Goal: Task Accomplishment & Management: Manage account settings

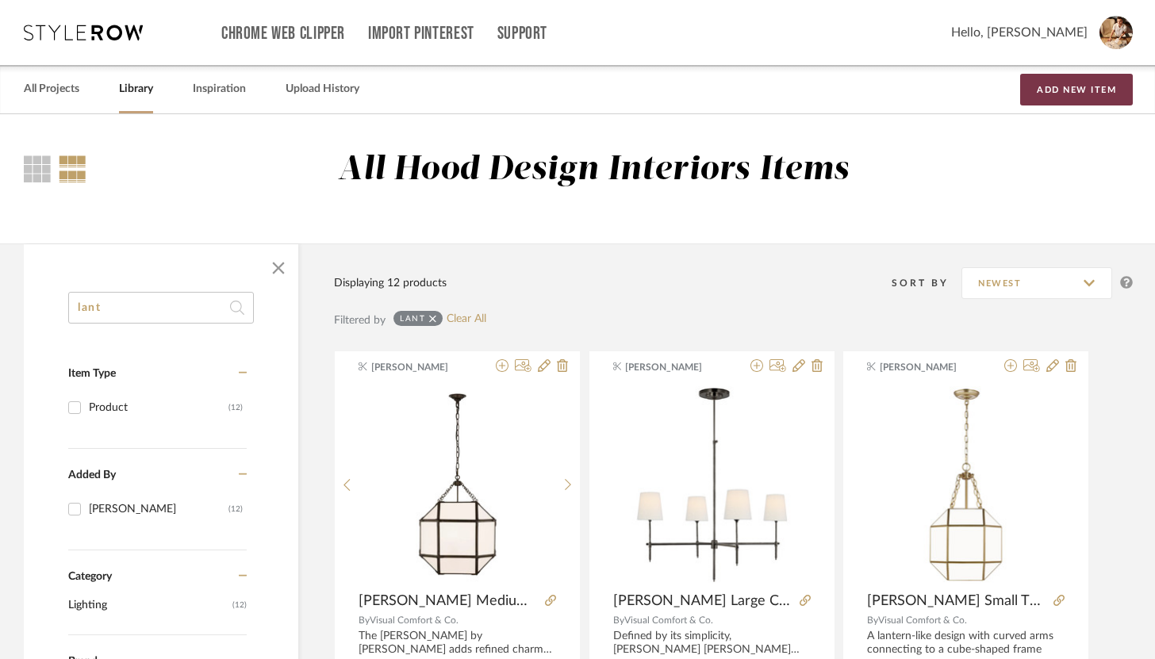
click at [1045, 90] on button "Add New Item" at bounding box center [1076, 90] width 113 height 32
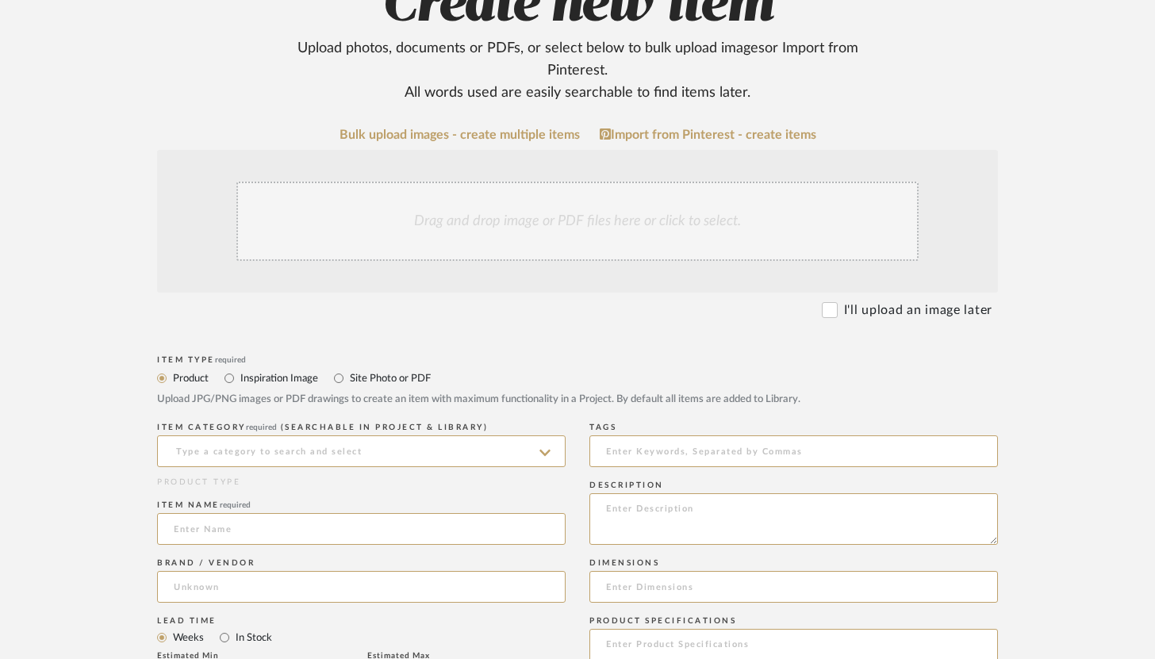
scroll to position [239, 0]
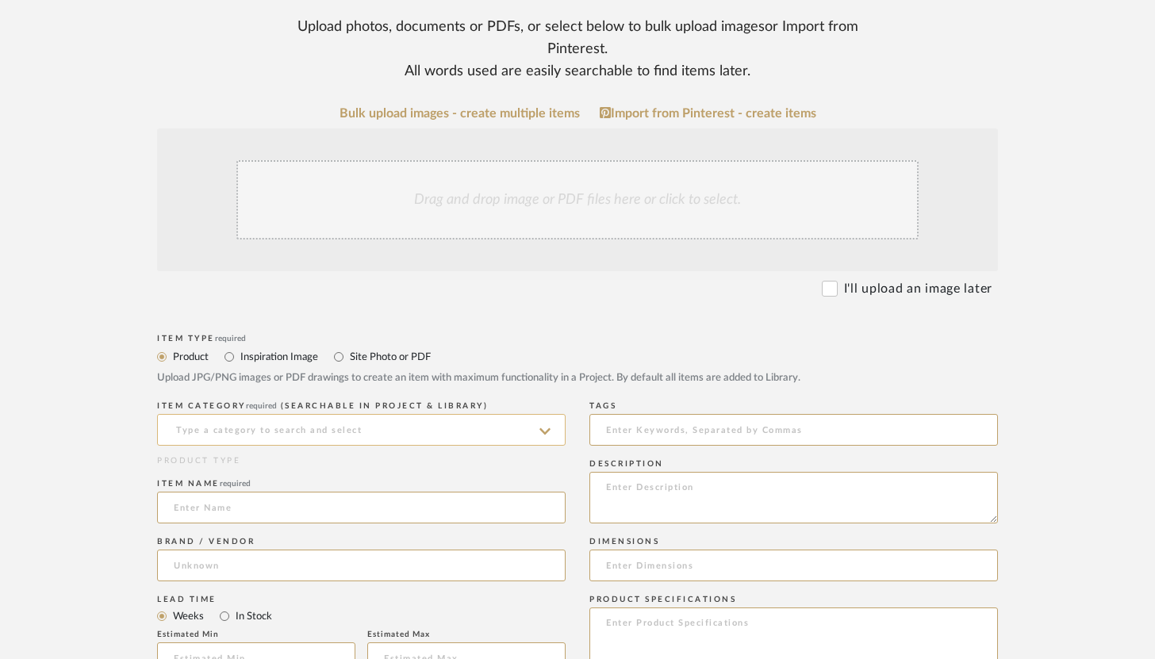
click at [383, 432] on input at bounding box center [361, 430] width 408 height 32
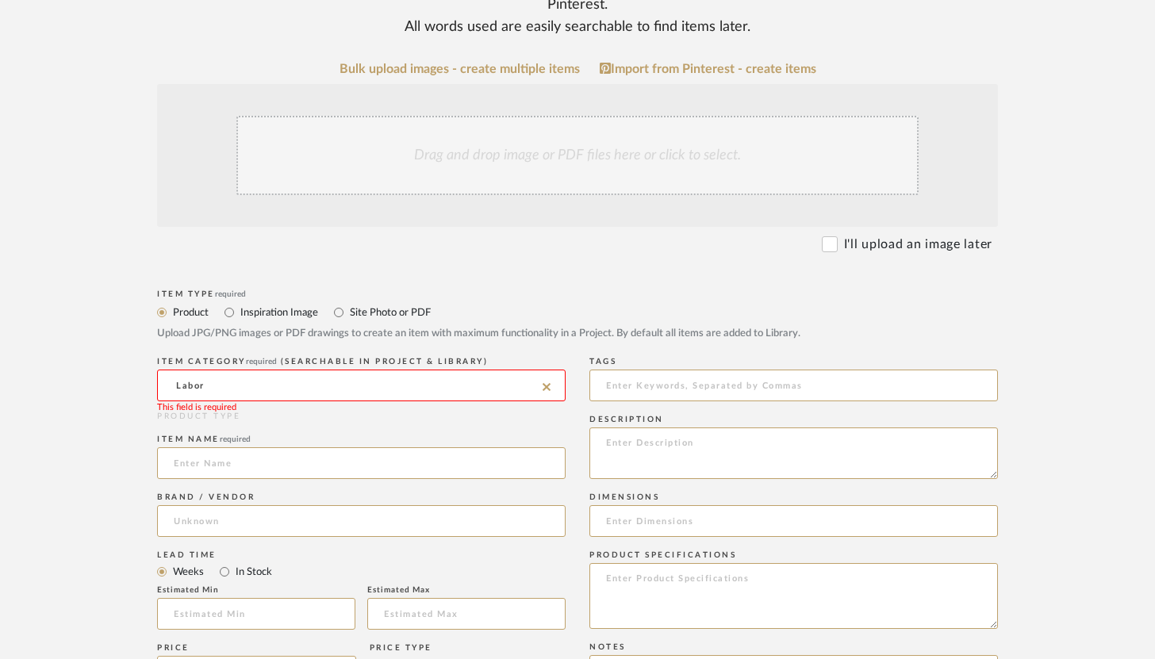
scroll to position [289, 0]
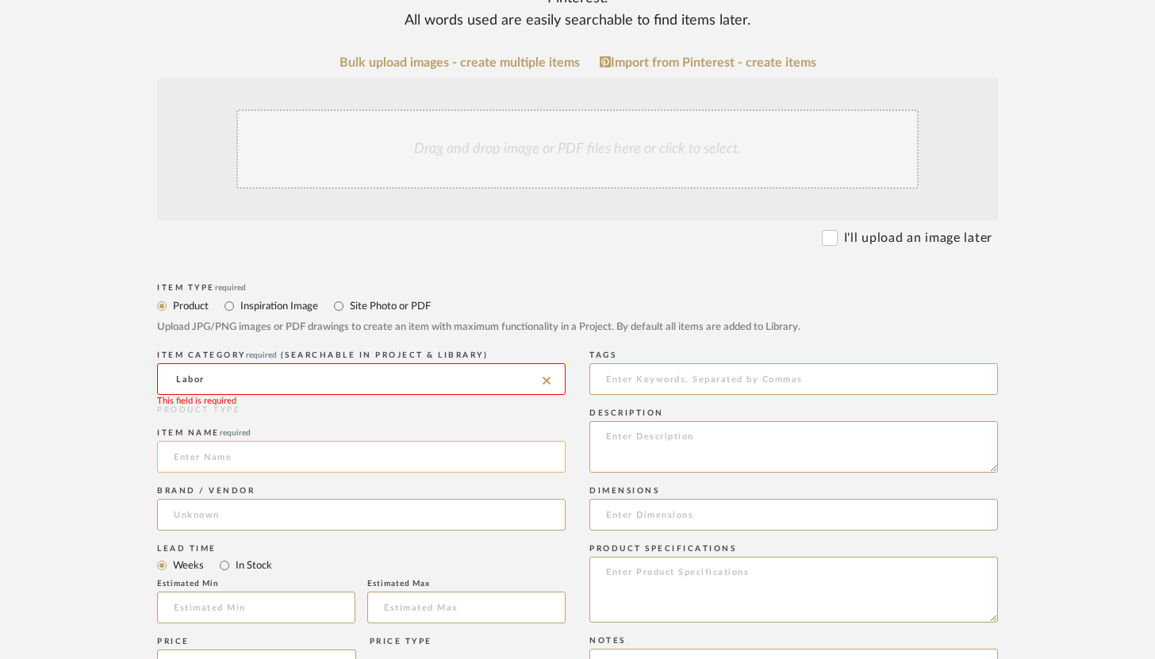
type input "Labor"
click at [238, 453] on input at bounding box center [361, 457] width 408 height 32
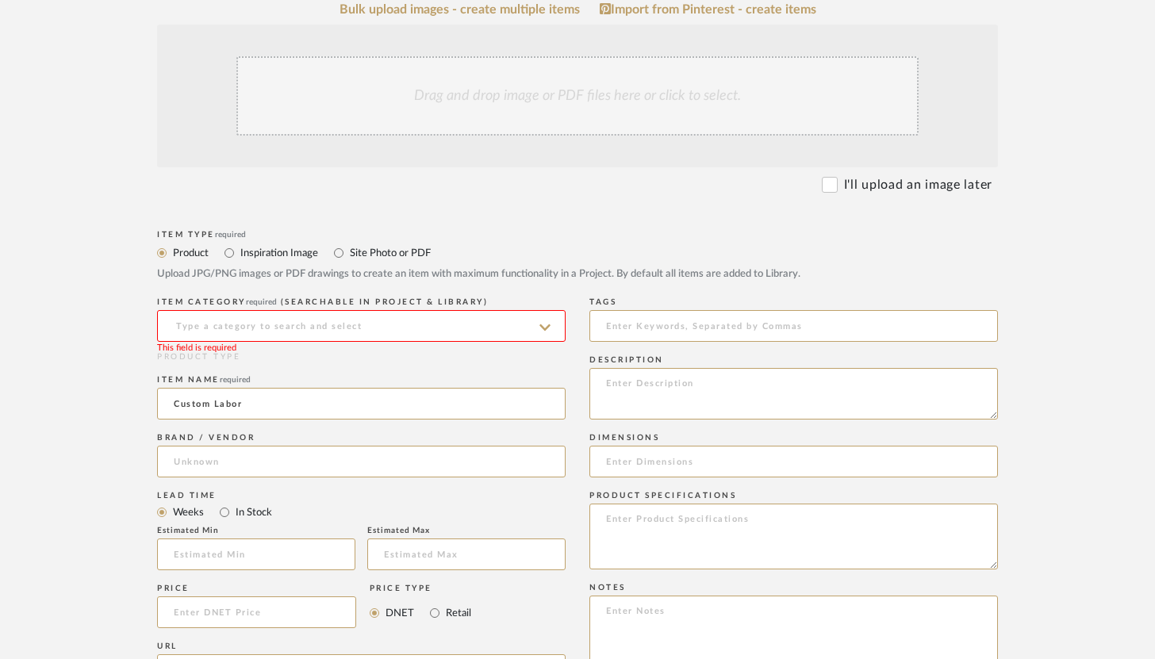
scroll to position [355, 0]
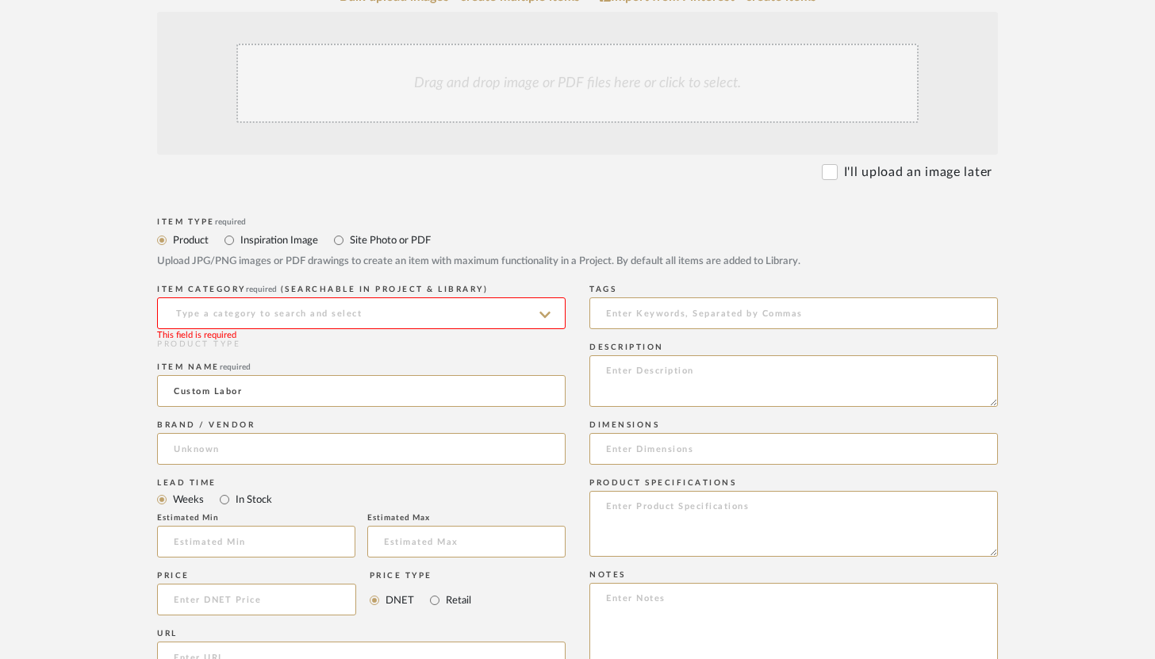
type input "Custom Labor"
click at [293, 310] on input at bounding box center [361, 313] width 408 height 32
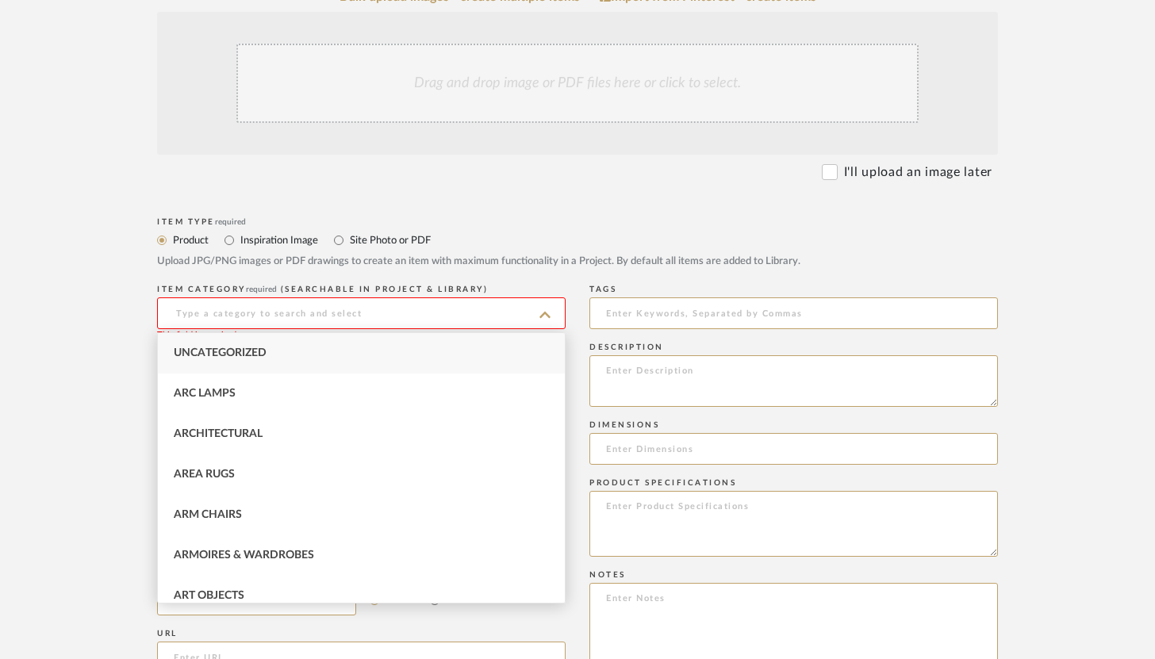
click at [765, 98] on div "Drag and drop image or PDF files here or click to select." at bounding box center [577, 83] width 682 height 79
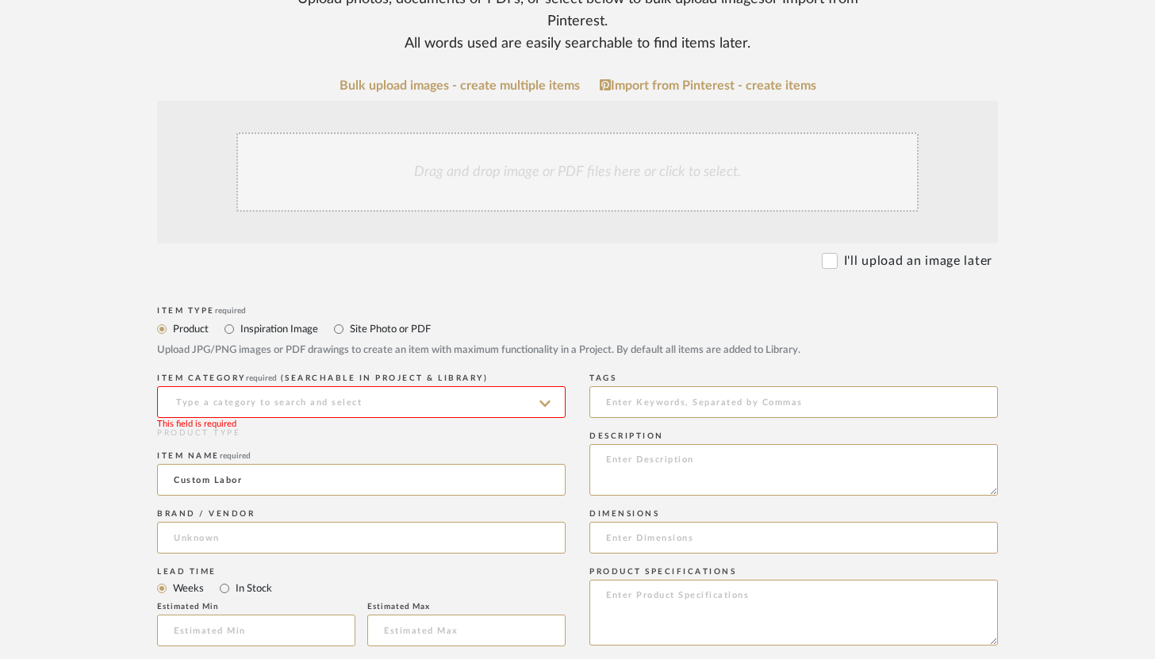
scroll to position [259, 0]
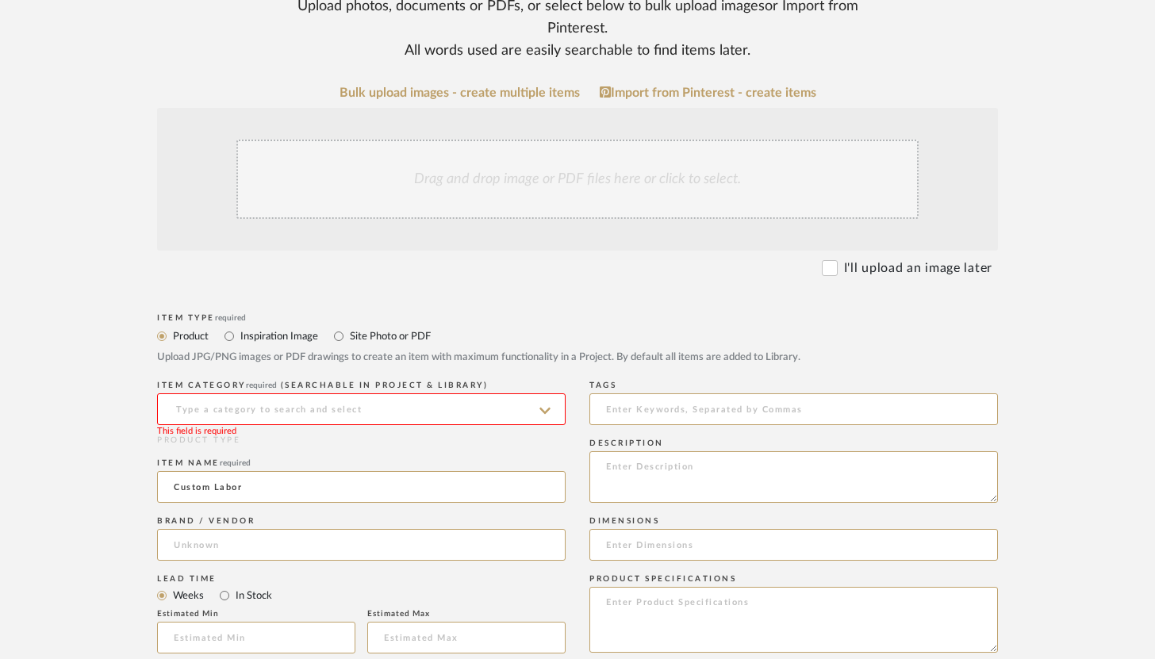
click at [518, 174] on div "Drag and drop image or PDF files here or click to select." at bounding box center [577, 179] width 682 height 79
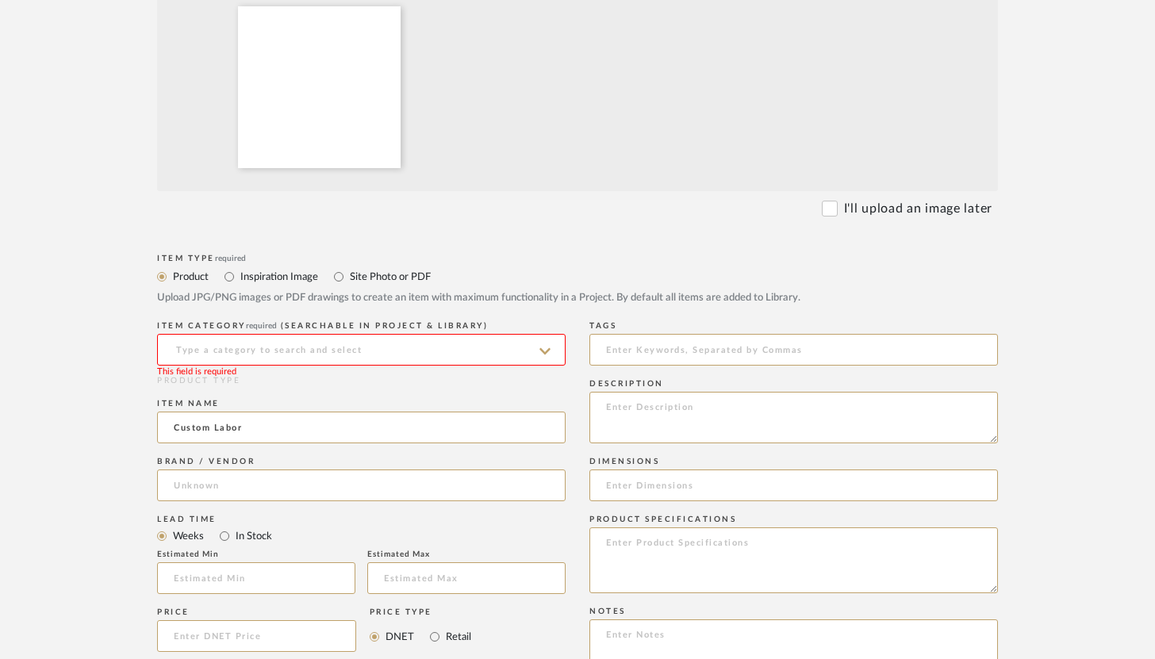
scroll to position [489, 0]
click at [435, 338] on input at bounding box center [361, 349] width 408 height 32
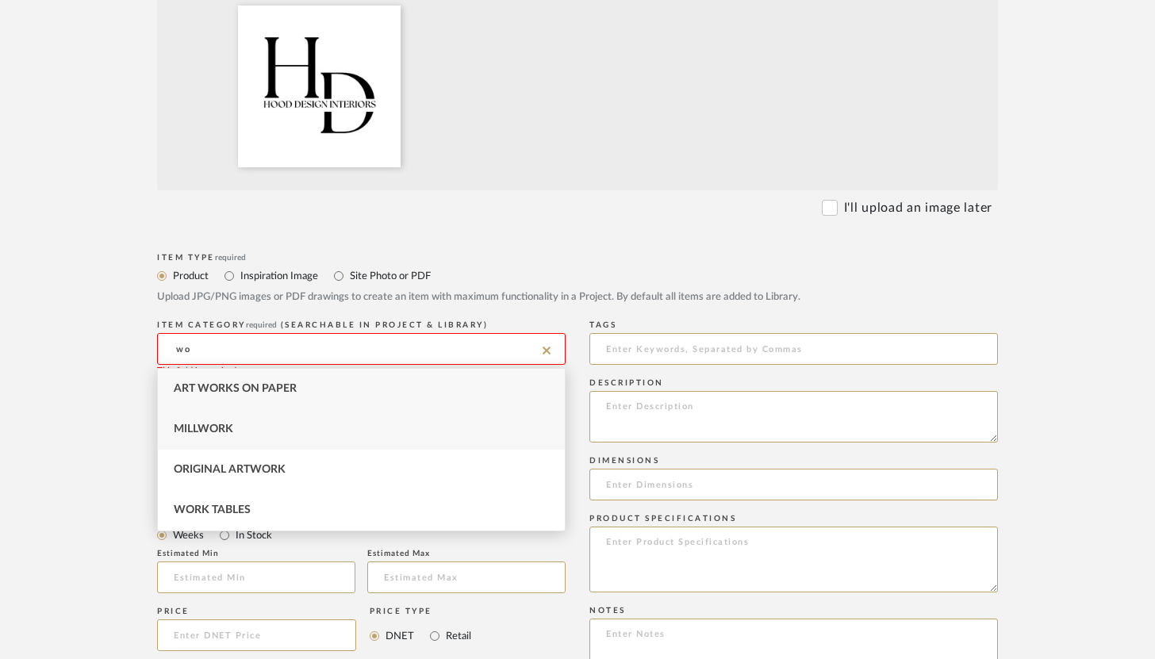
type input "w"
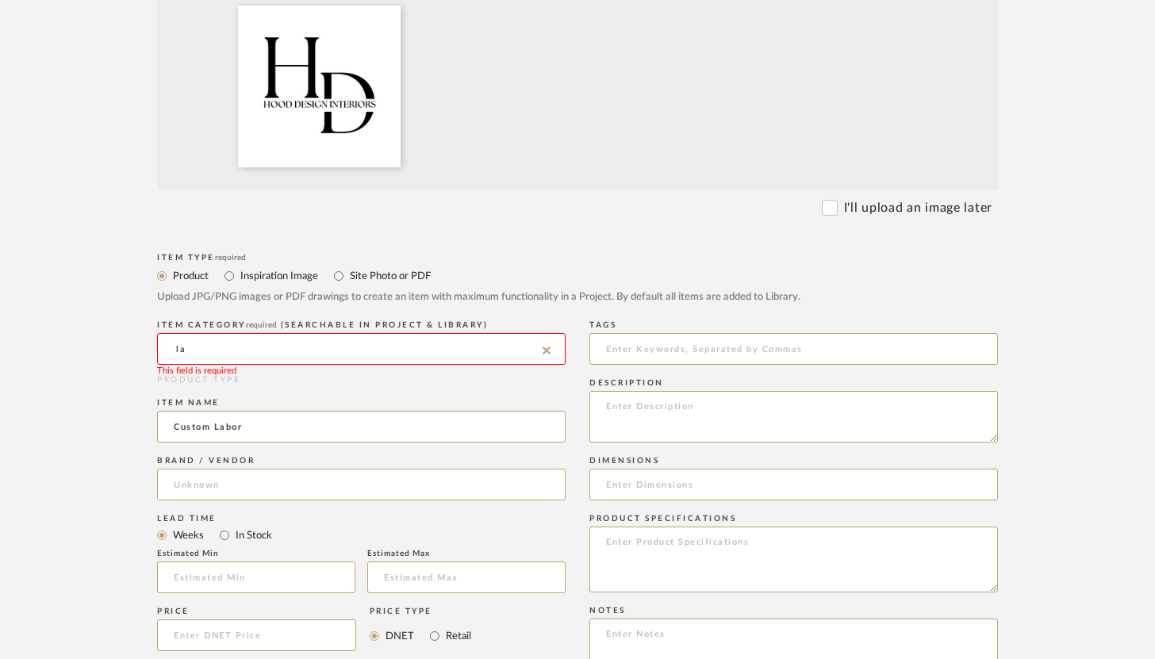
type input "l"
type input "s"
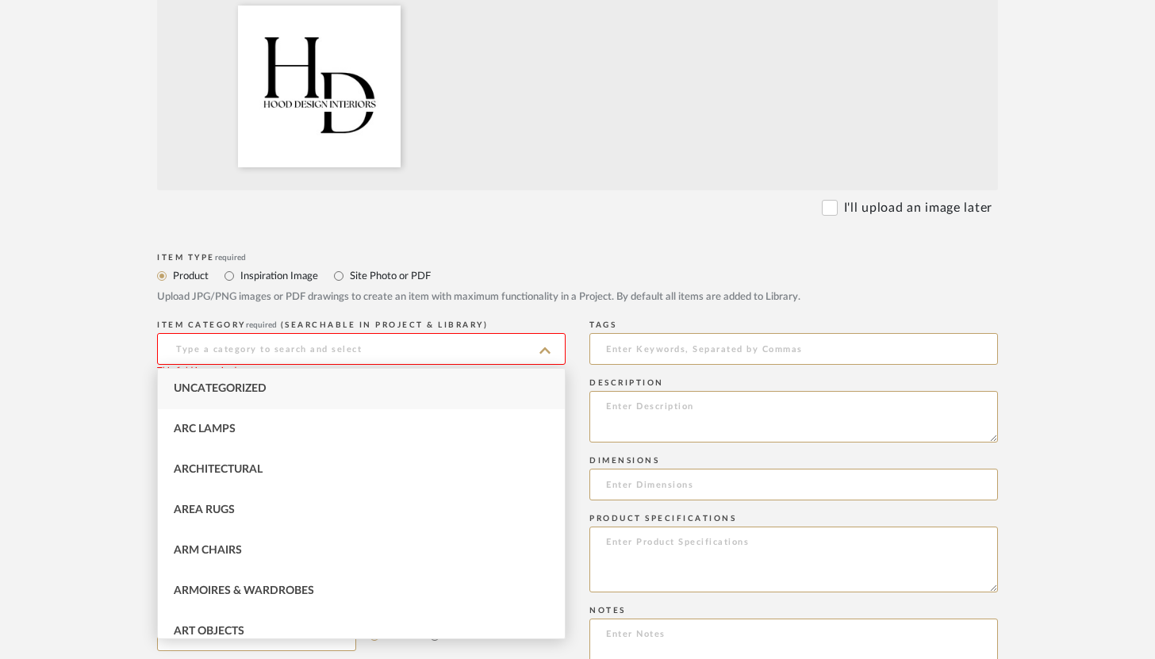
click at [230, 394] on span "Uncategorized" at bounding box center [220, 388] width 93 height 11
type input "Uncategorized"
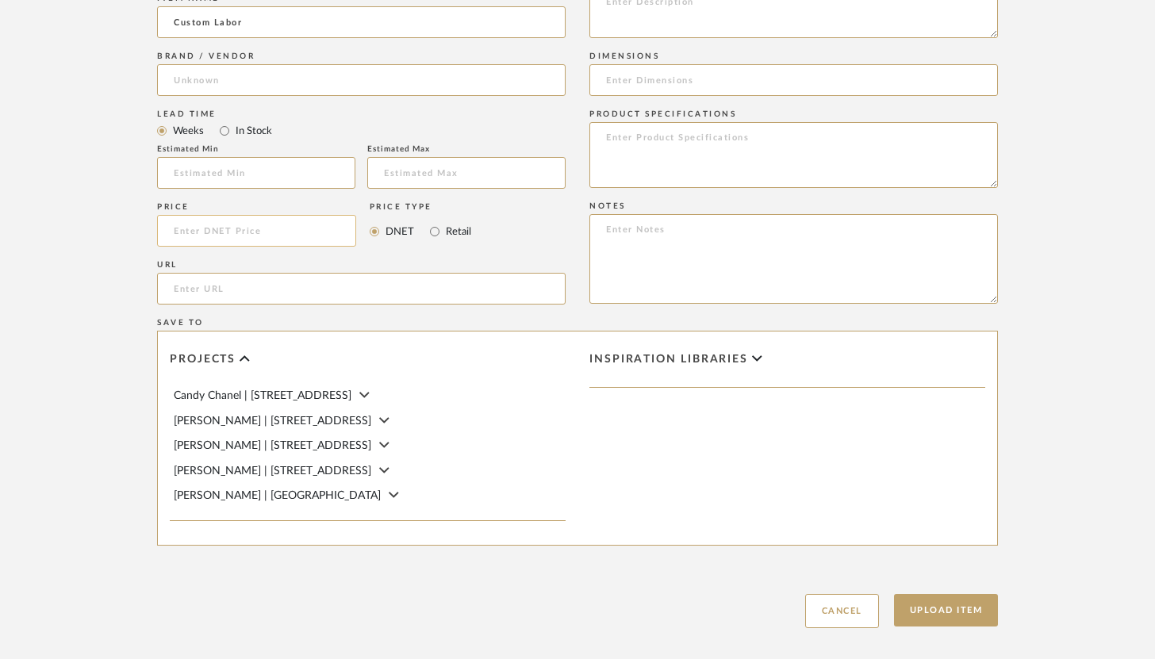
scroll to position [939, 0]
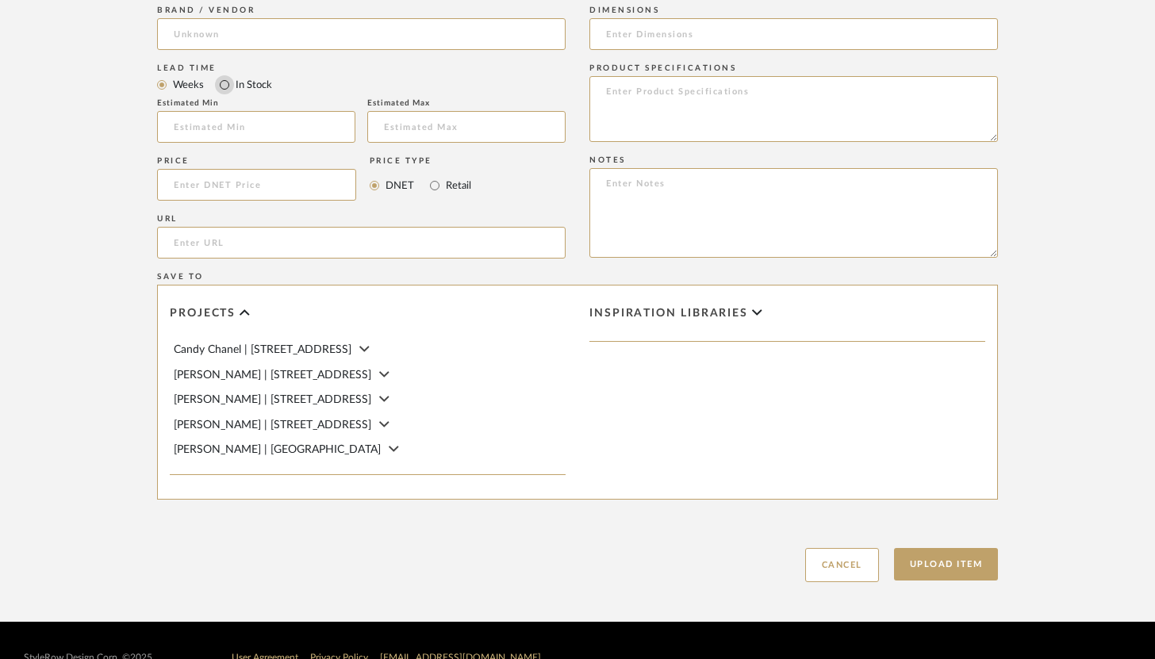
click at [228, 88] on input "In Stock" at bounding box center [224, 84] width 19 height 19
radio input "true"
click at [966, 559] on button "Upload Item" at bounding box center [946, 564] width 105 height 33
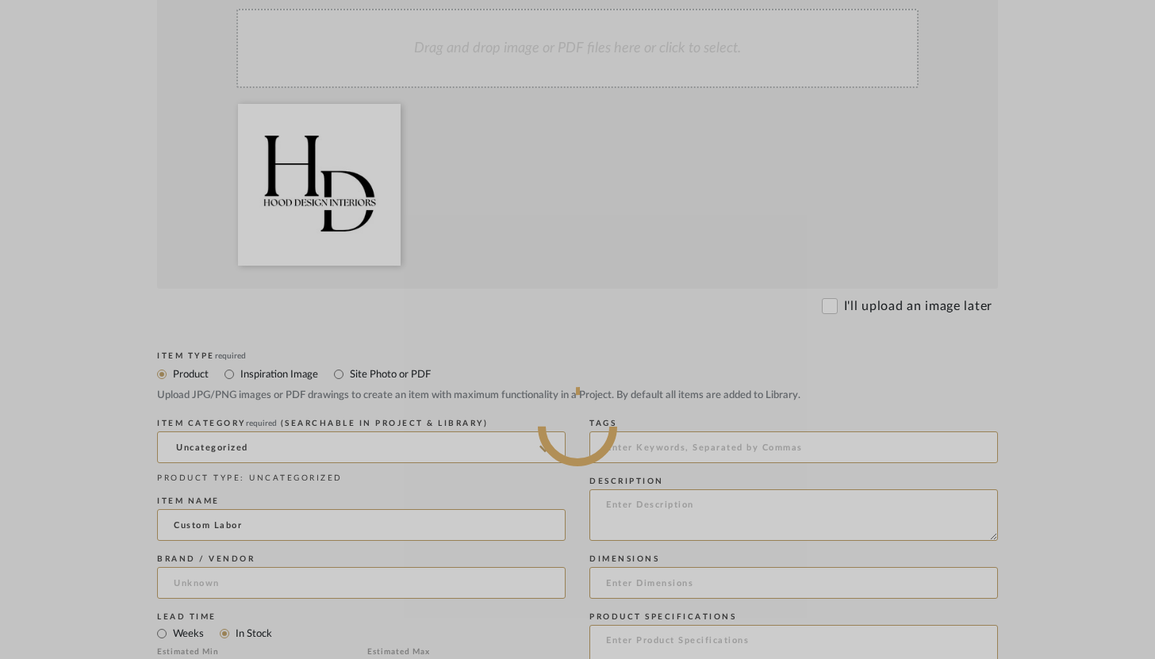
scroll to position [401, 0]
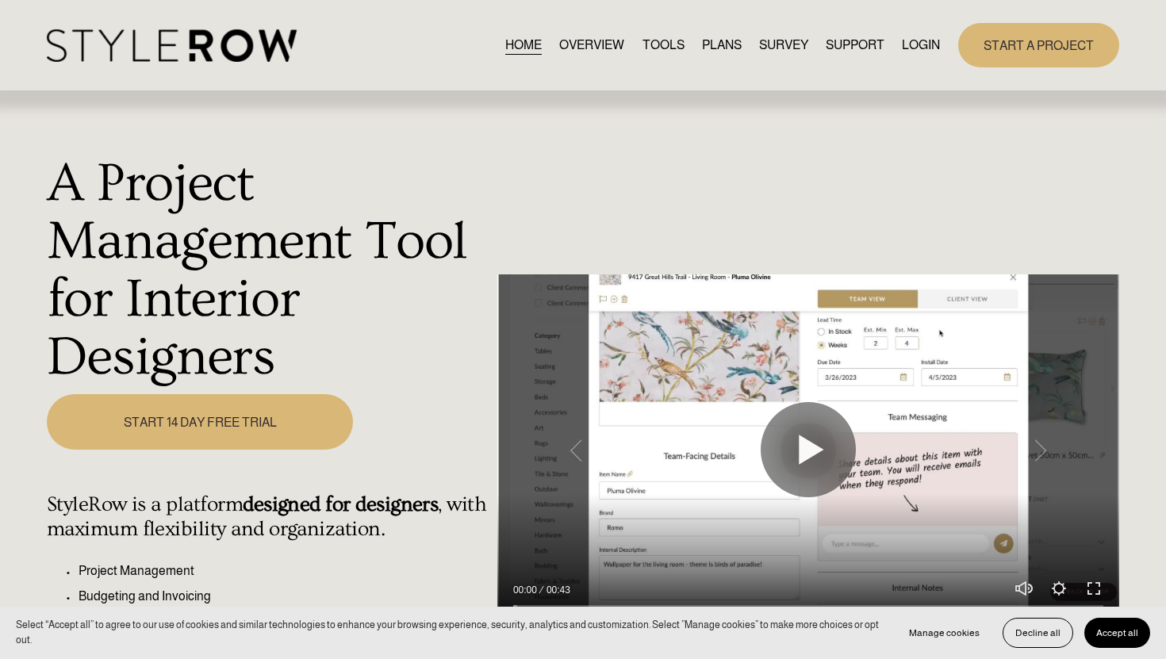
click at [908, 52] on link "LOGIN" at bounding box center [921, 44] width 38 height 21
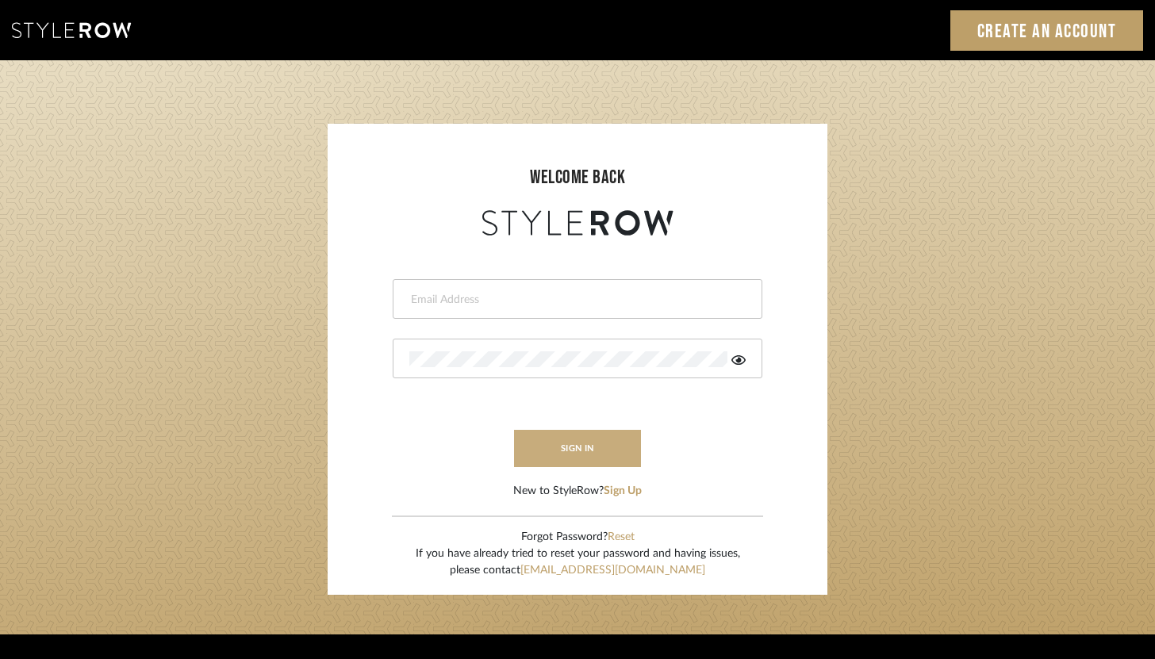
type input "[PERSON_NAME][EMAIL_ADDRESS][DOMAIN_NAME]"
click at [581, 441] on button "sign in" at bounding box center [577, 448] width 127 height 37
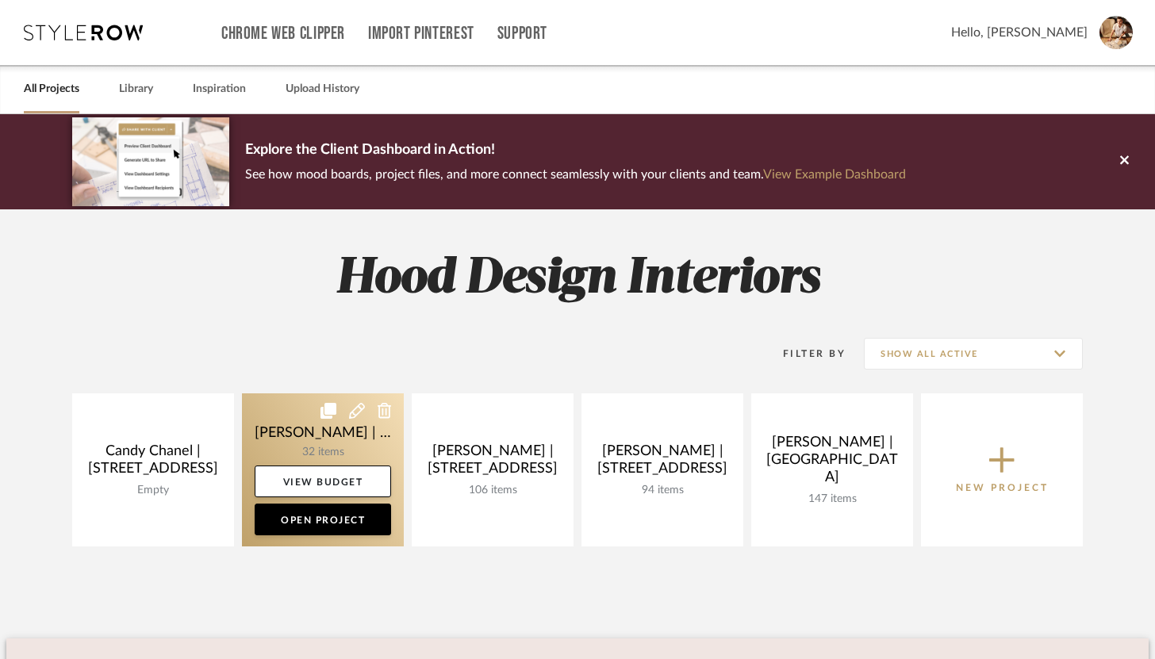
click at [311, 450] on link at bounding box center [323, 469] width 162 height 153
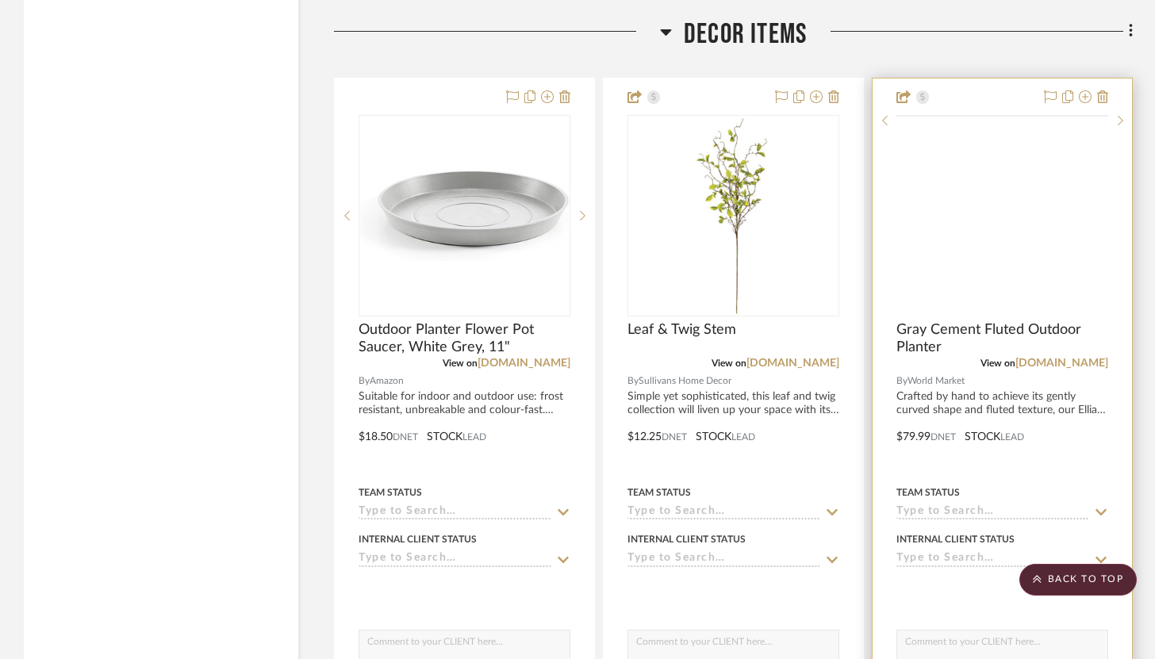
scroll to position [9734, 0]
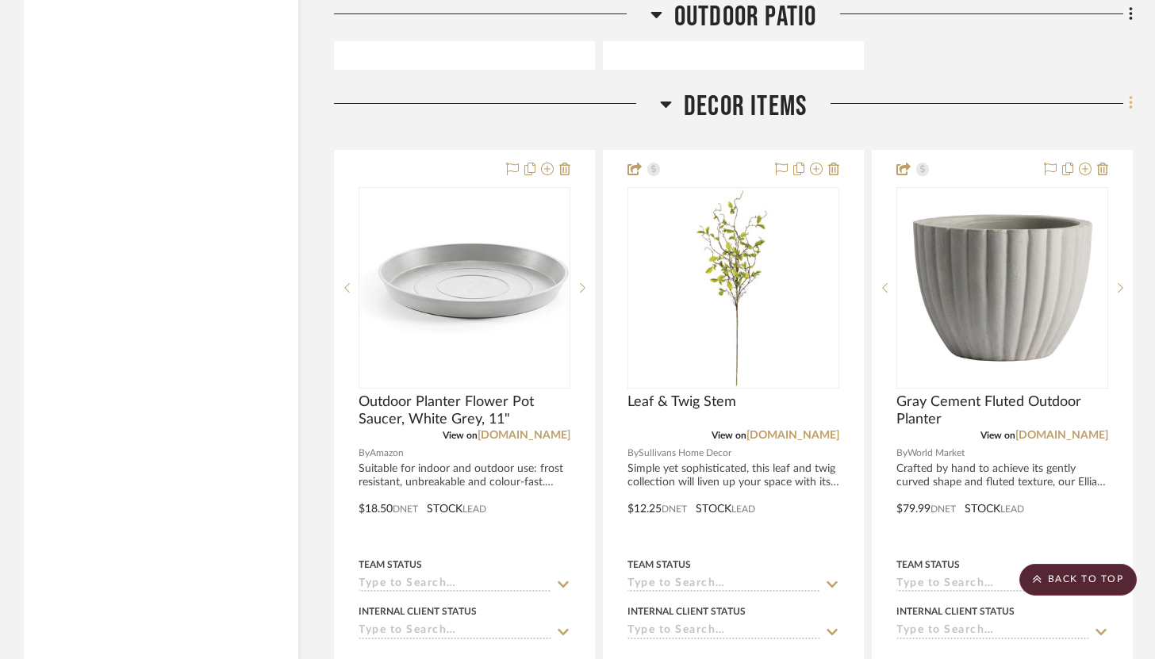
click at [1125, 96] on fa-icon at bounding box center [1128, 105] width 10 height 26
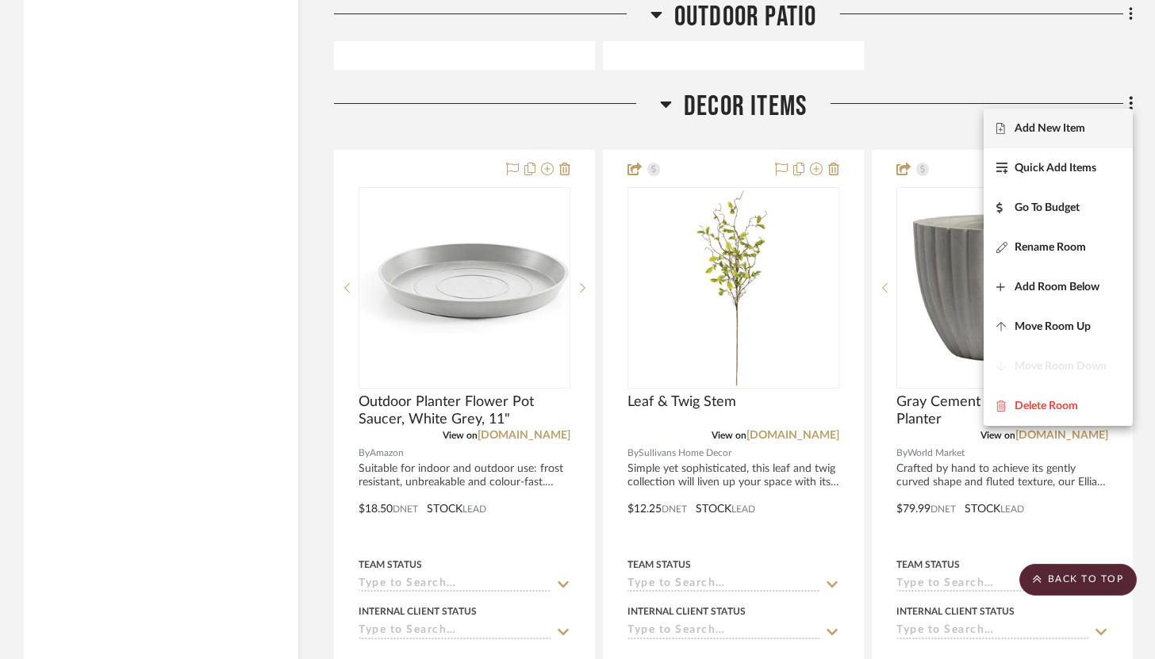
click at [1049, 132] on span "Add New Item" at bounding box center [1049, 127] width 71 height 13
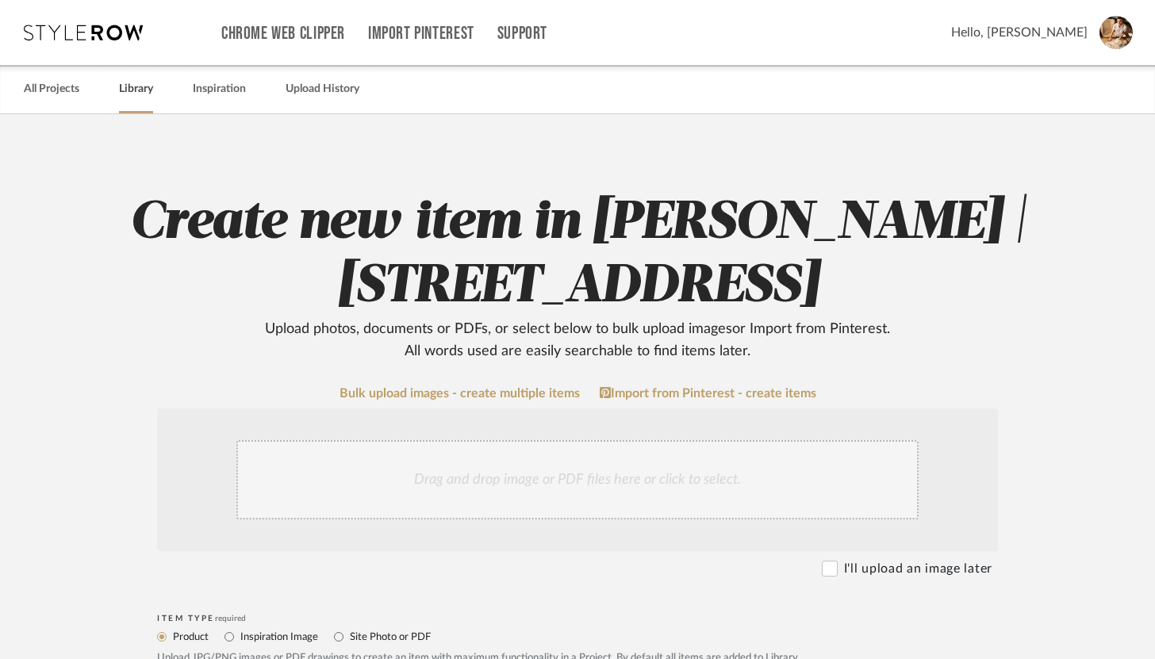
click at [144, 90] on link "Library" at bounding box center [136, 89] width 34 height 21
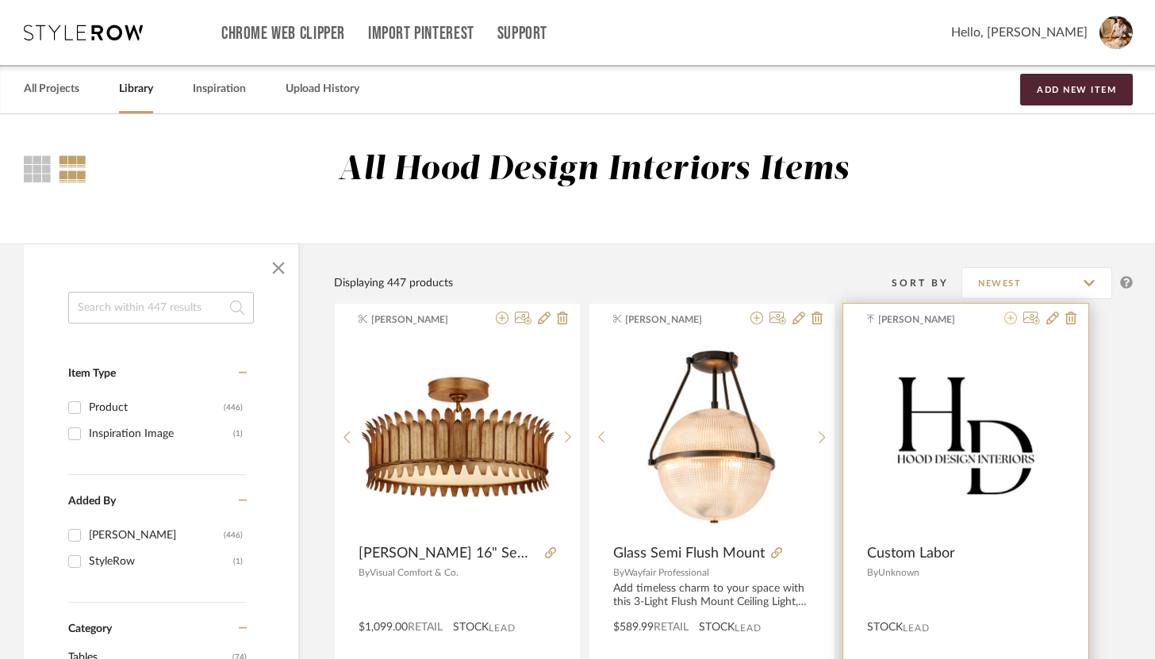
click at [1013, 319] on icon at bounding box center [1010, 318] width 13 height 13
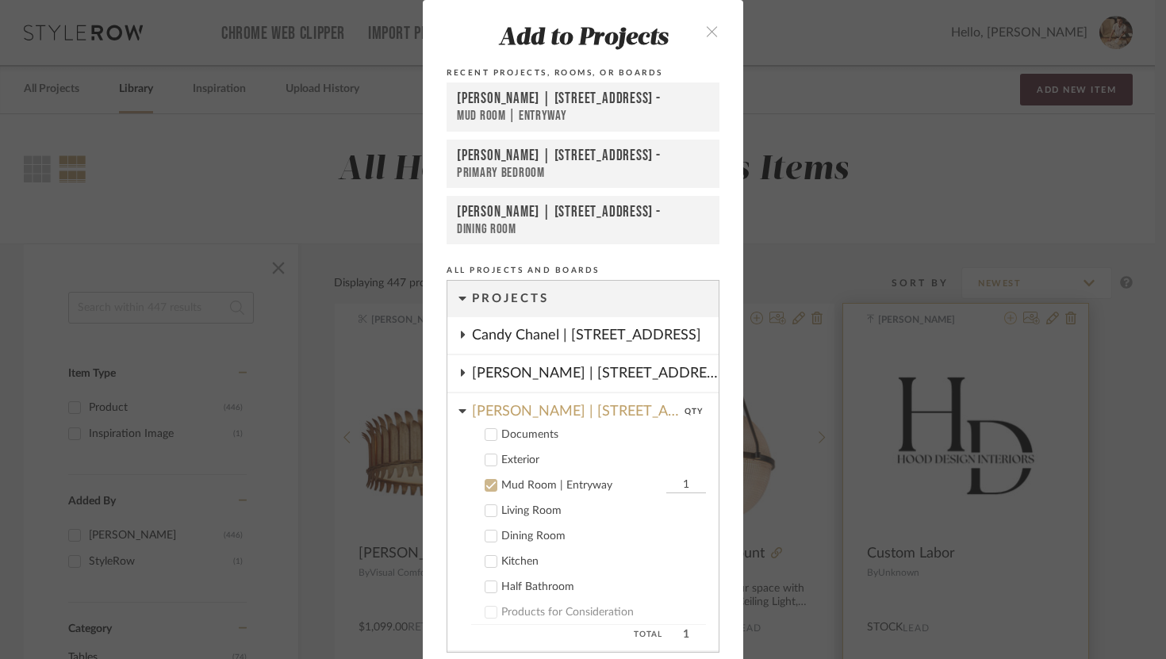
scroll to position [136, 0]
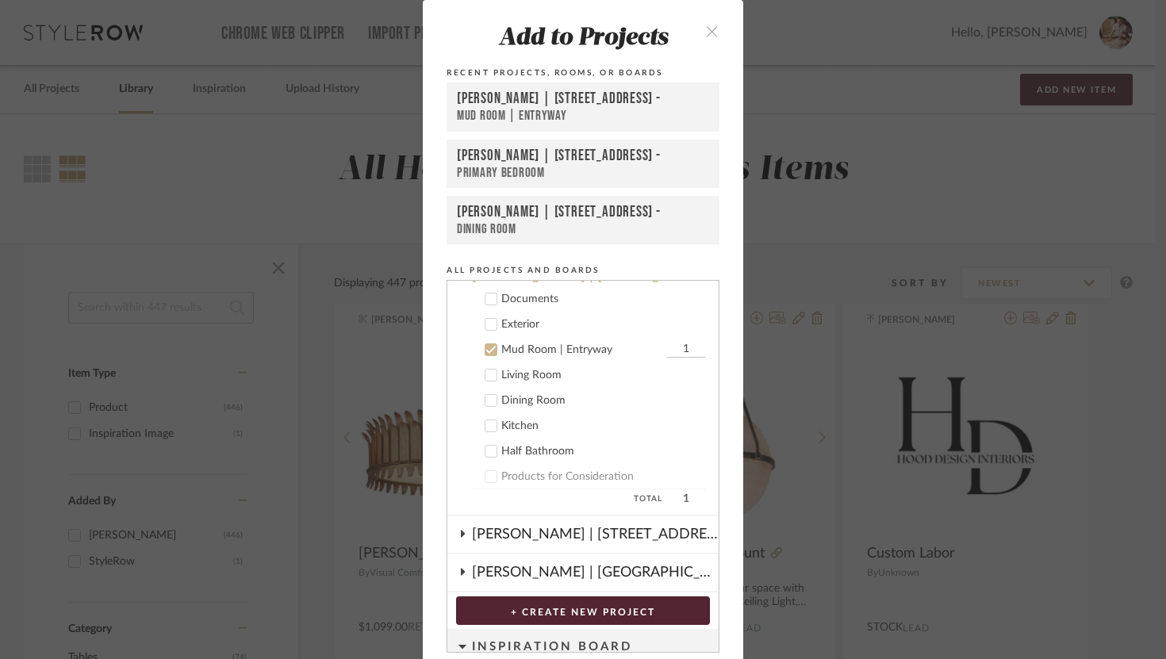
click at [485, 348] on icon at bounding box center [490, 349] width 11 height 11
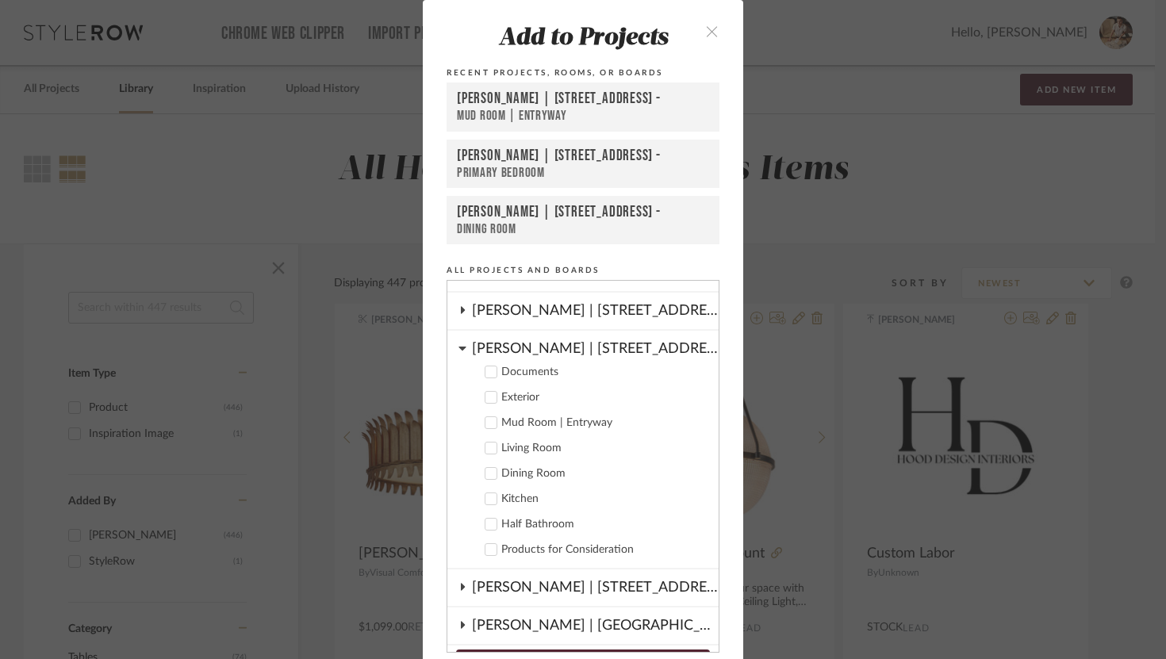
scroll to position [45, 0]
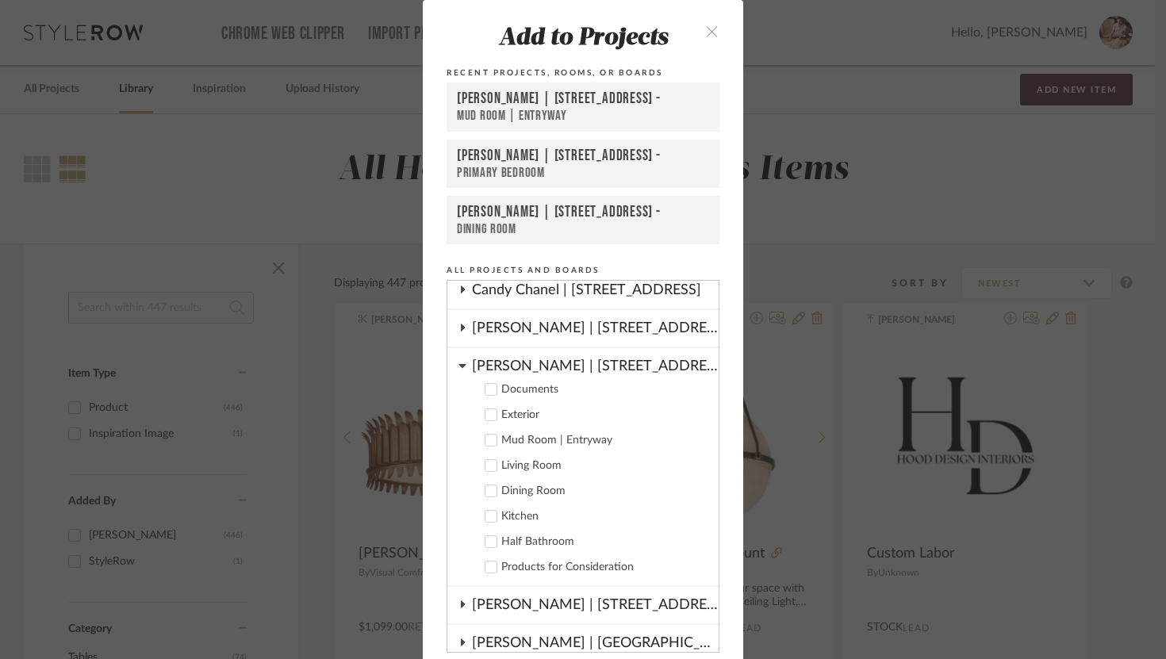
click at [461, 362] on cdk-nested-tree-node "Jeremy French | 1724 W 39th St Documents Exterior Mud Room | Entryway Living Ro…" at bounding box center [582, 467] width 271 height 239
click at [494, 542] on label "Half Bathroom" at bounding box center [588, 542] width 235 height 16
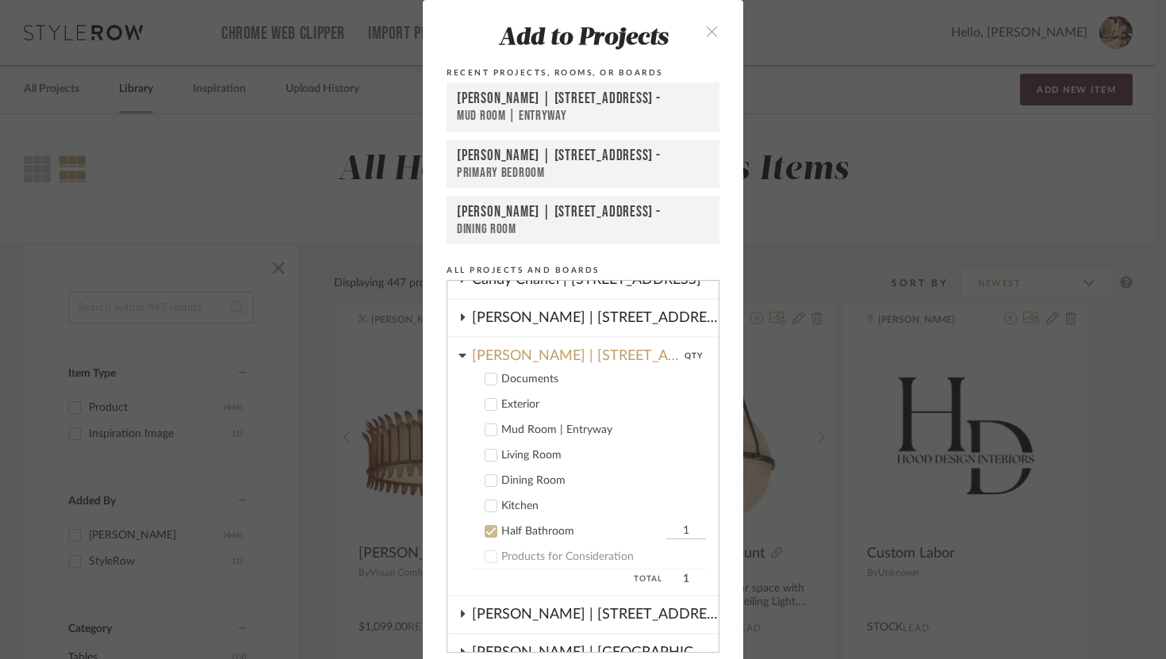
scroll to position [0, 0]
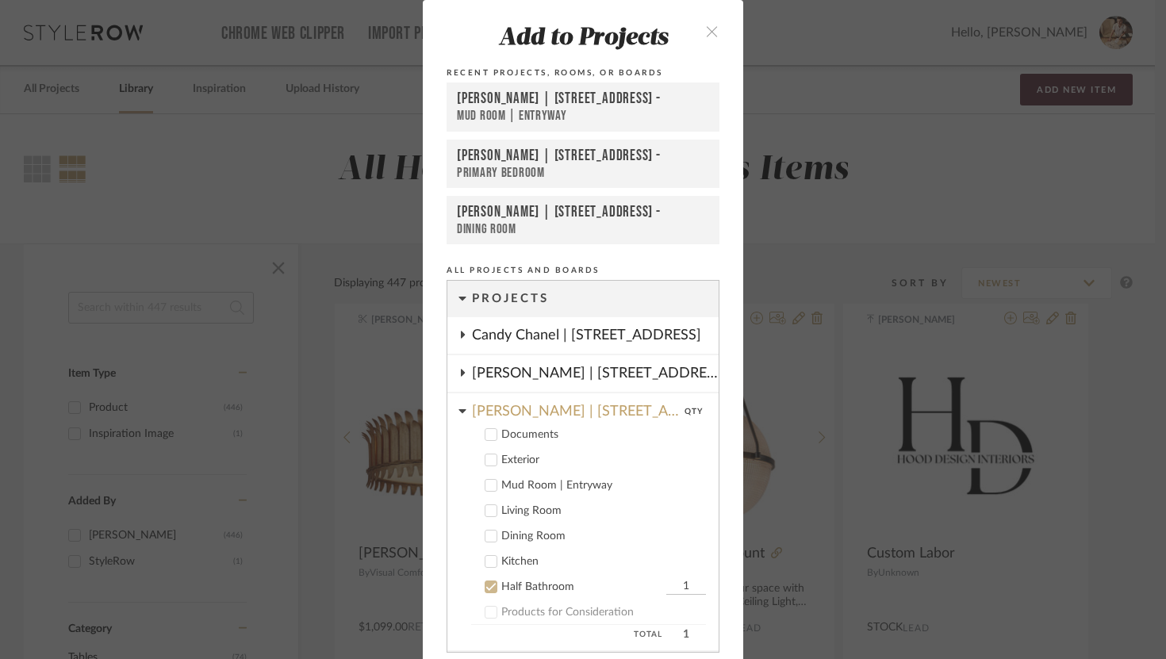
click at [458, 411] on icon at bounding box center [461, 411] width 7 height 4
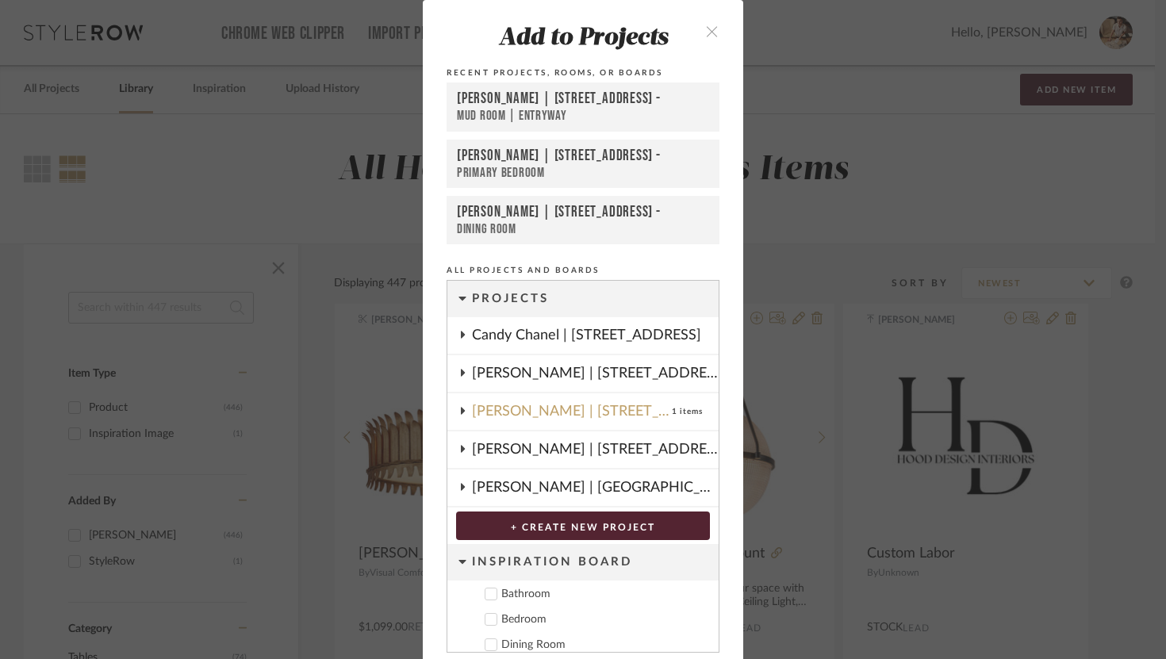
click at [458, 378] on fa-icon at bounding box center [462, 373] width 8 height 13
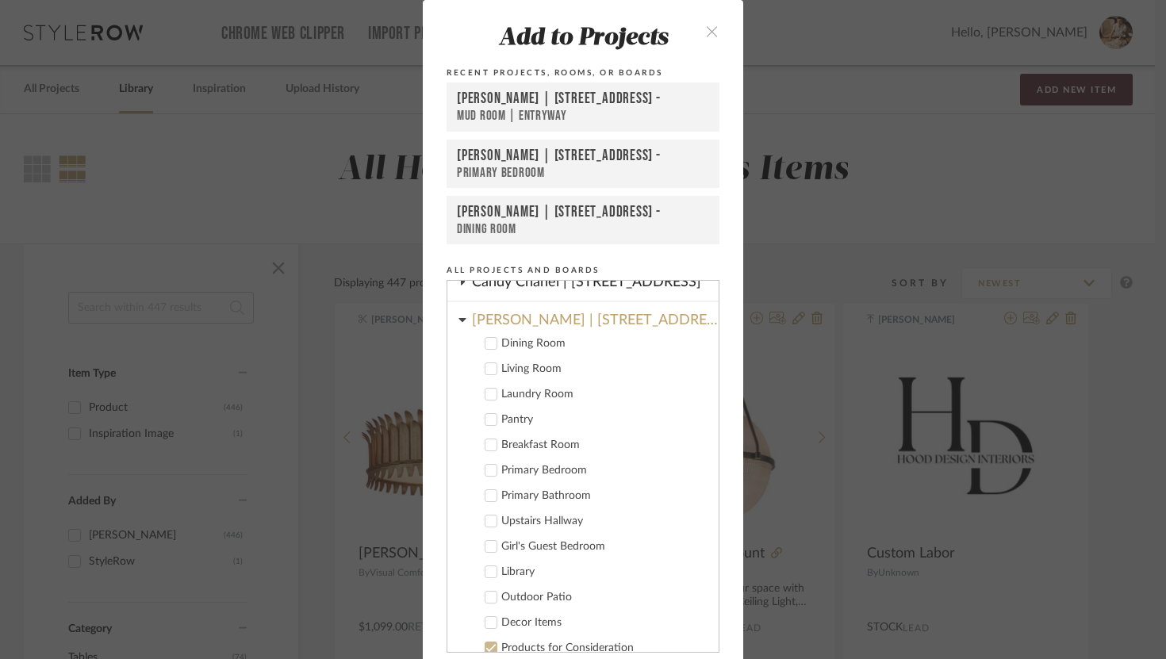
scroll to position [54, 0]
click at [485, 623] on icon at bounding box center [490, 621] width 11 height 11
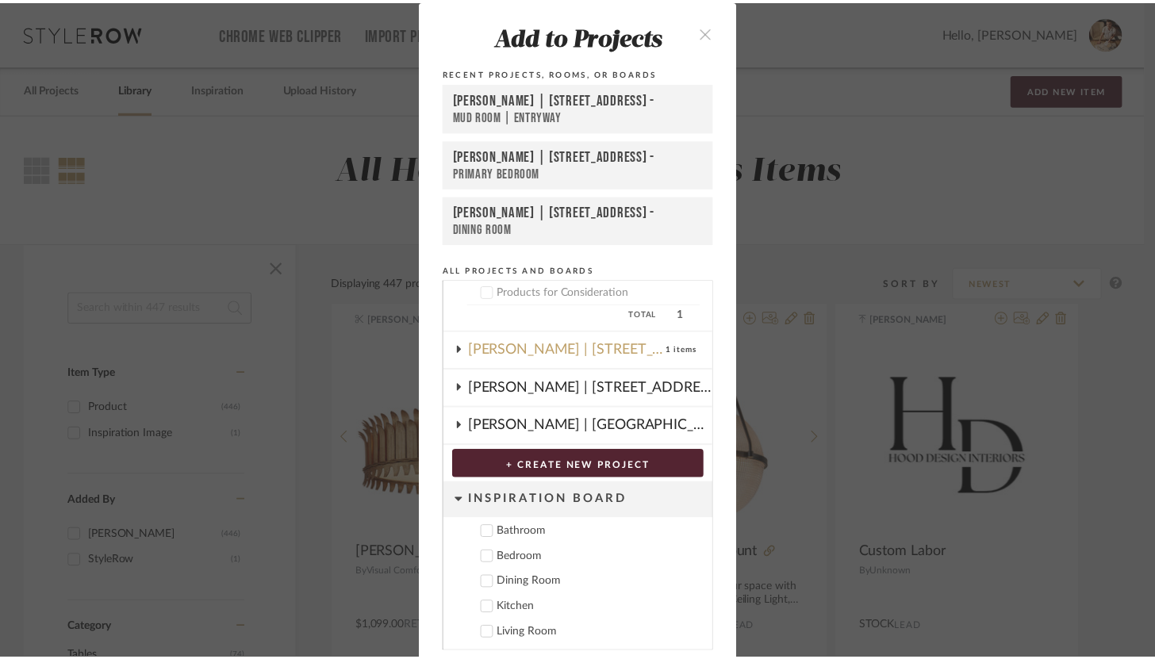
scroll to position [57, 0]
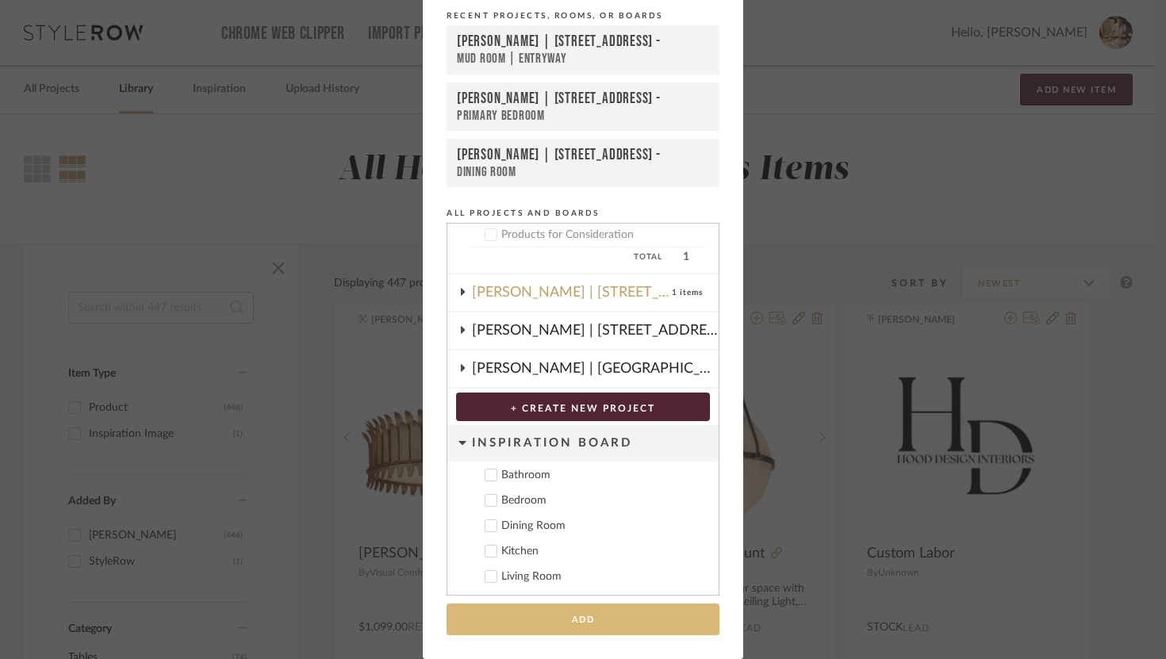
click at [616, 625] on button "Add" at bounding box center [583, 620] width 273 height 33
